Goal: Check status: Check status

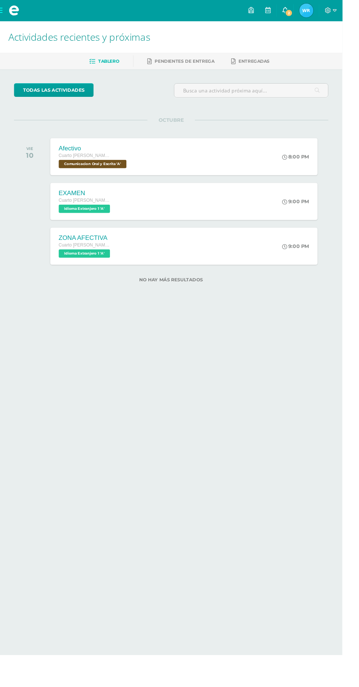
click at [308, 11] on link "2" at bounding box center [299, 11] width 18 height 22
click at [332, 207] on div "9:00 PM" at bounding box center [315, 210] width 39 height 39
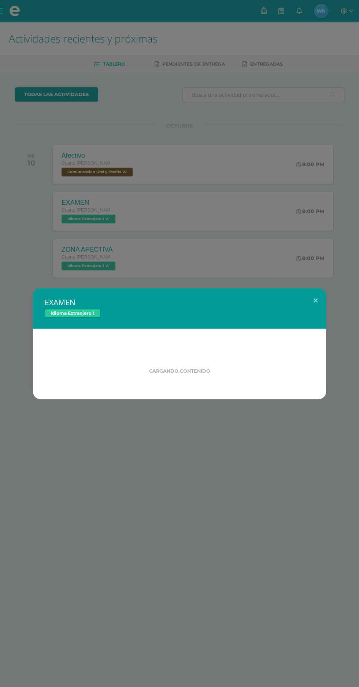
click at [329, 8] on div "EXAMEN Idioma Extranjero 1 Cargando contenido Loading..." at bounding box center [179, 343] width 359 height 687
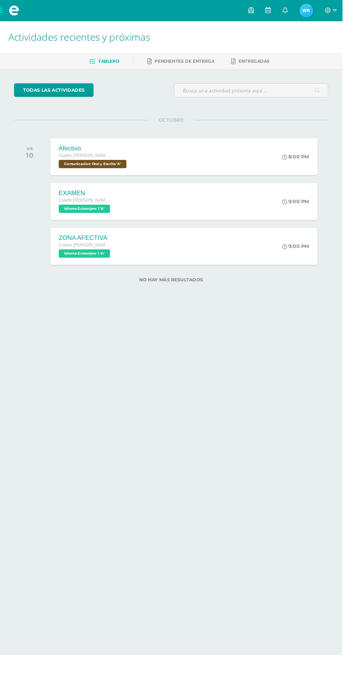
click at [330, 12] on span "Waleska Eliana Mi Perfil" at bounding box center [322, 11] width 18 height 15
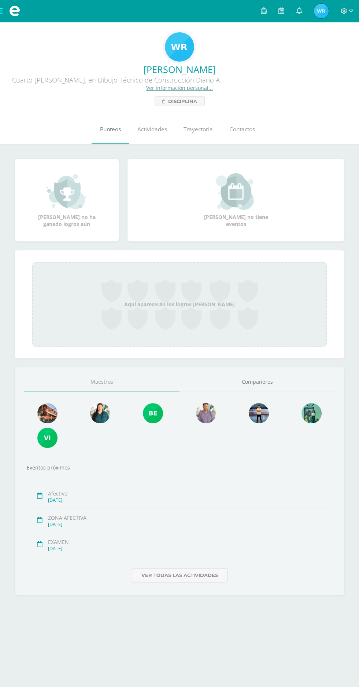
click at [98, 126] on link "Punteos" at bounding box center [110, 129] width 37 height 29
